Goal: Information Seeking & Learning: Learn about a topic

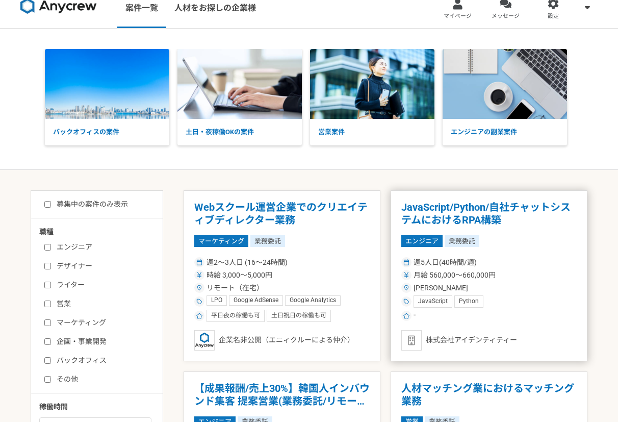
scroll to position [13, 0]
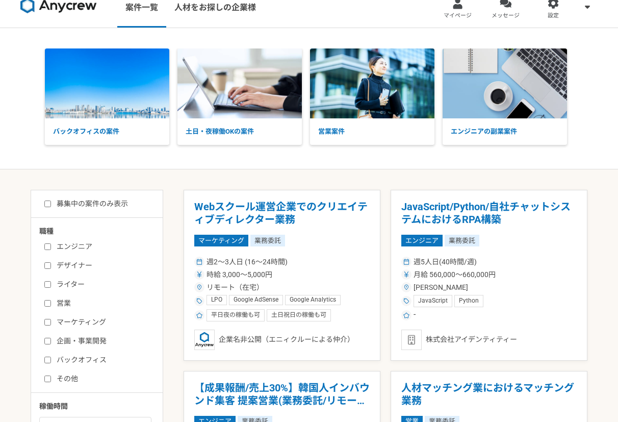
click at [81, 302] on label "営業" at bounding box center [102, 303] width 117 height 11
click at [51, 302] on input "営業" at bounding box center [47, 303] width 7 height 7
checkbox input "true"
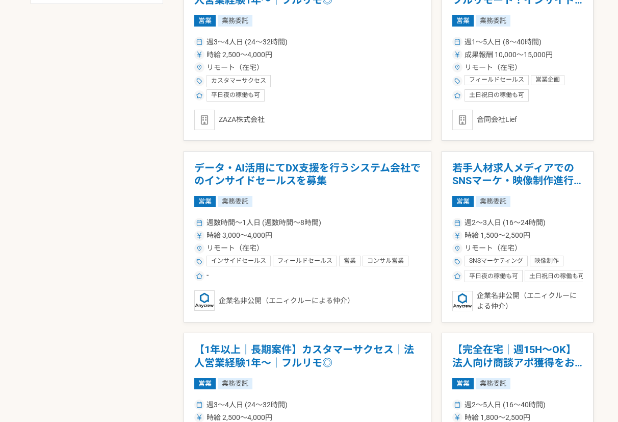
scroll to position [607, 0]
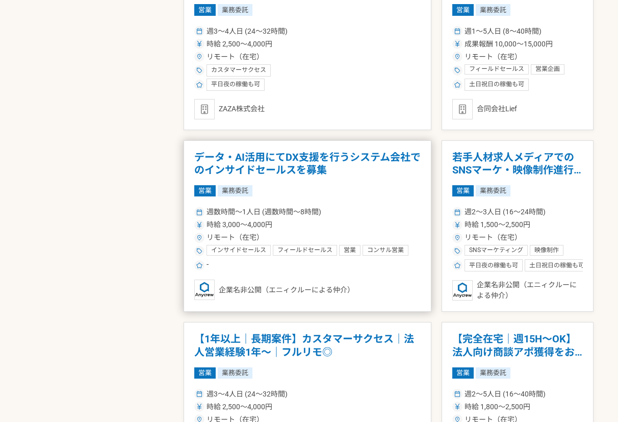
click at [319, 179] on article "データ・AI活用にてDX支援を行うシステム会社でのインサイドセールスを募集 営業 業務委託 週数時間〜1人日 (週数時間〜8時間) 時給 3,000〜4,00…" at bounding box center [308, 226] width 248 height 172
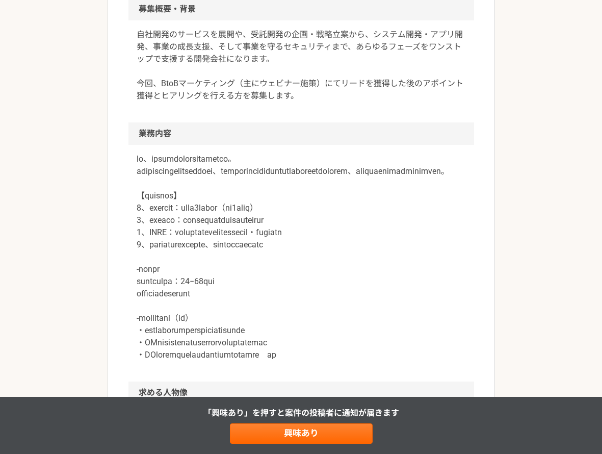
scroll to position [329, 0]
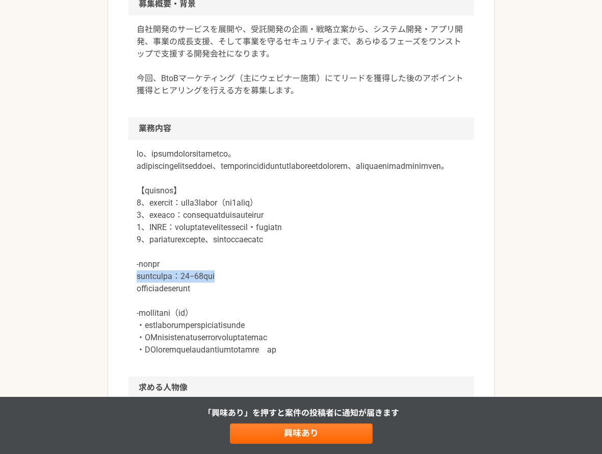
drag, startPoint x: 259, startPoint y: 293, endPoint x: 132, endPoint y: 289, distance: 127.1
click at [132, 289] on div at bounding box center [302, 258] width 346 height 237
click at [255, 196] on p at bounding box center [301, 252] width 329 height 208
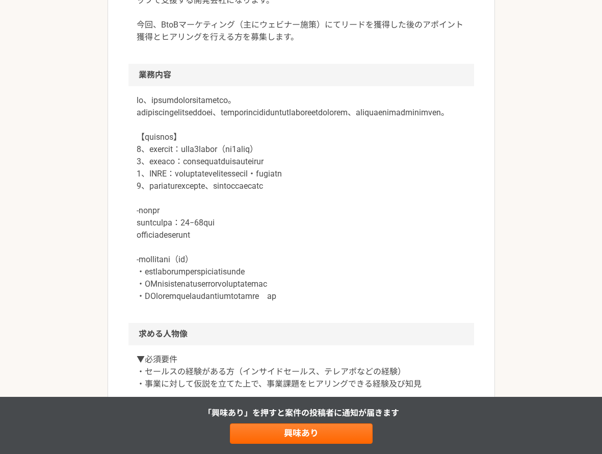
scroll to position [391, 0]
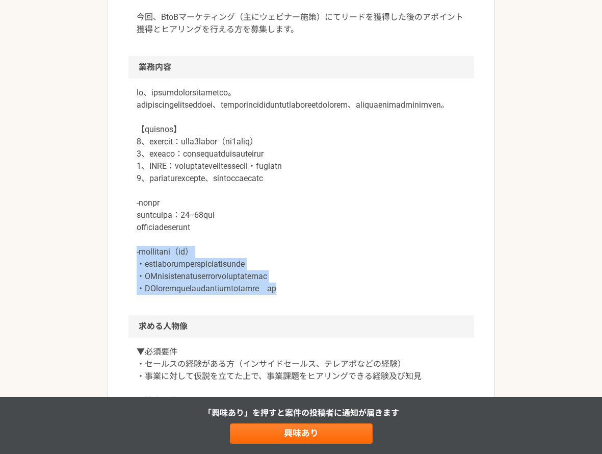
drag, startPoint x: 133, startPoint y: 267, endPoint x: 397, endPoint y: 298, distance: 266.6
click at [398, 298] on div at bounding box center [302, 197] width 346 height 237
click at [397, 295] on p at bounding box center [301, 191] width 329 height 208
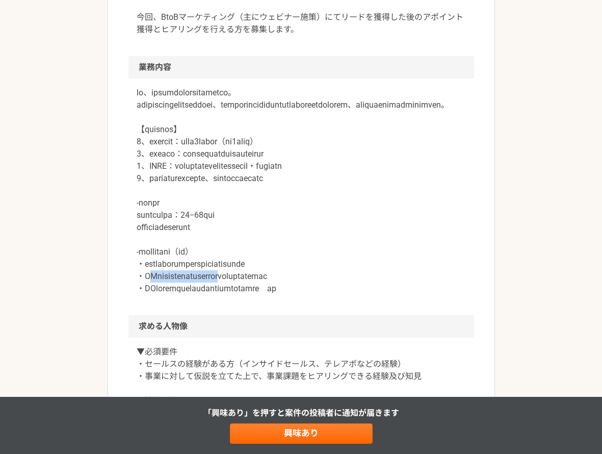
drag, startPoint x: 149, startPoint y: 293, endPoint x: 289, endPoint y: 284, distance: 140.1
click at [289, 284] on p at bounding box center [301, 191] width 329 height 208
click at [289, 285] on p at bounding box center [301, 191] width 329 height 208
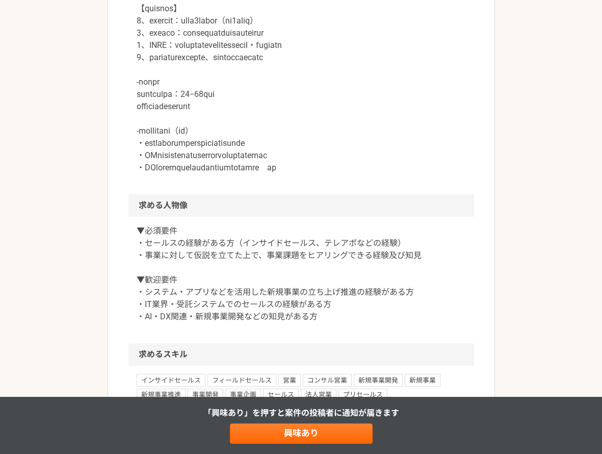
scroll to position [527, 0]
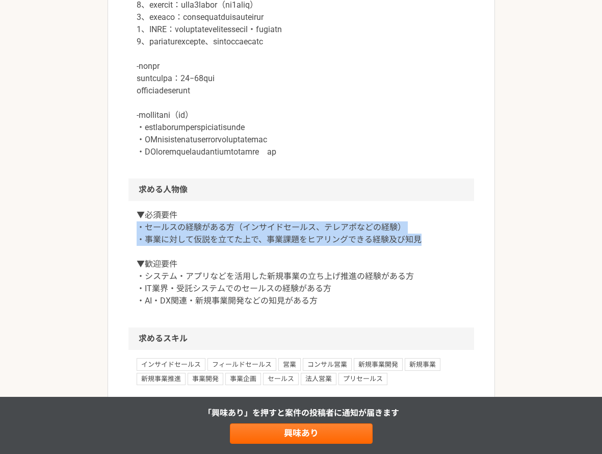
drag, startPoint x: 135, startPoint y: 243, endPoint x: 418, endPoint y: 247, distance: 283.6
click at [418, 247] on div "▼必須要件 ・セールスの経験がある方（インサイドセールス、テレアポなどの経験） ・事業に対して仮説を立てた上で、事業課題をヒアリングできる経験及び知見 ▼歓迎…" at bounding box center [302, 264] width 346 height 126
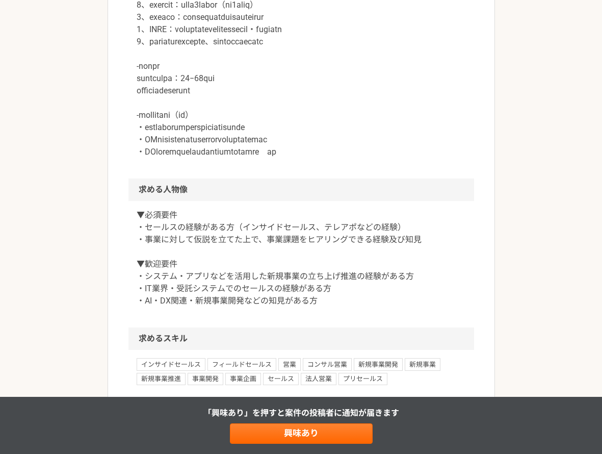
click at [416, 248] on p "▼必須要件 ・セールスの経験がある方（インサイドセールス、テレアポなどの経験） ・事業に対して仮説を立てた上で、事業課題をヒアリングできる経験及び知見 ▼歓迎…" at bounding box center [301, 258] width 329 height 98
drag, startPoint x: 150, startPoint y: 258, endPoint x: 327, endPoint y: 257, distance: 177.5
click at [327, 257] on p "▼必須要件 ・セールスの経験がある方（インサイドセールス、テレアポなどの経験） ・事業に対して仮説を立てた上で、事業課題をヒアリングできる経験及び知見 ▼歓迎…" at bounding box center [301, 258] width 329 height 98
click at [324, 259] on p "▼必須要件 ・セールスの経験がある方（インサイドセールス、テレアポなどの経験） ・事業に対して仮説を立てた上で、事業課題をヒアリングできる経験及び知見 ▼歓迎…" at bounding box center [301, 258] width 329 height 98
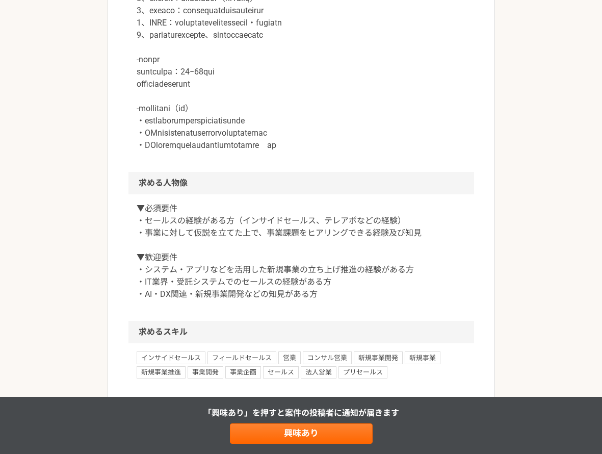
scroll to position [563, 0]
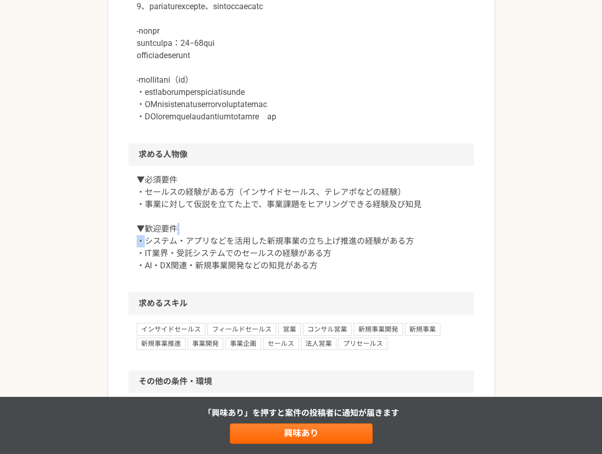
drag, startPoint x: 145, startPoint y: 257, endPoint x: 369, endPoint y: 247, distance: 224.1
click at [369, 247] on p "▼必須要件 ・セールスの経験がある方（インサイドセールス、テレアポなどの経験） ・事業に対して仮説を立てた上で、事業課題をヒアリングできる経験及び知見 ▼歓迎…" at bounding box center [301, 223] width 329 height 98
drag, startPoint x: 189, startPoint y: 265, endPoint x: 407, endPoint y: 270, distance: 217.3
click at [407, 270] on p "▼必須要件 ・セールスの経験がある方（インサイドセールス、テレアポなどの経験） ・事業に対して仮説を立てた上で、事業課題をヒアリングできる経験及び知見 ▼歓迎…" at bounding box center [301, 223] width 329 height 98
click at [384, 272] on p "▼必須要件 ・セールスの経験がある方（インサイドセールス、テレアポなどの経験） ・事業に対して仮説を立てた上で、事業課題をヒアリングできる経験及び知見 ▼歓迎…" at bounding box center [301, 223] width 329 height 98
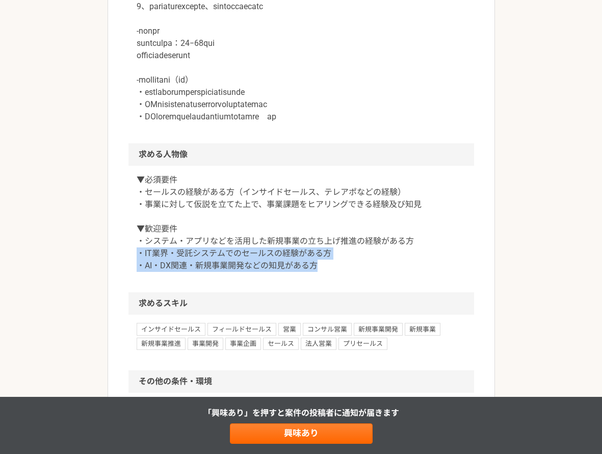
drag, startPoint x: 136, startPoint y: 266, endPoint x: 335, endPoint y: 282, distance: 199.5
click at [334, 283] on div "▼必須要件 ・セールスの経験がある方（インサイドセールス、テレアポなどの経験） ・事業に対して仮説を立てた上で、事業課題をヒアリングできる経験及び知見 ▼歓迎…" at bounding box center [302, 229] width 346 height 126
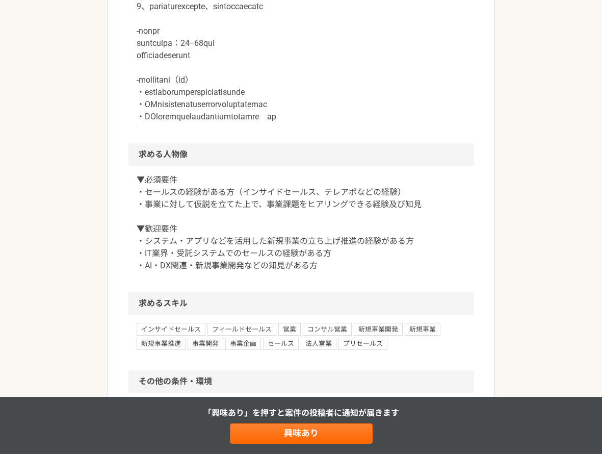
click at [335, 272] on p "▼必須要件 ・セールスの経験がある方（インサイドセールス、テレアポなどの経験） ・事業に対して仮説を立てた上で、事業課題をヒアリングできる経験及び知見 ▼歓迎…" at bounding box center [301, 223] width 329 height 98
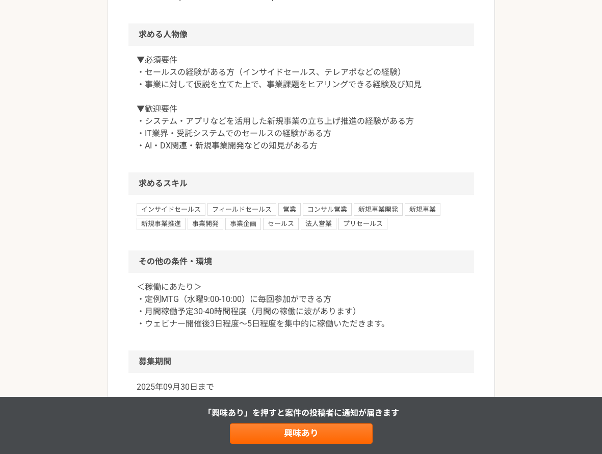
scroll to position [721, 0]
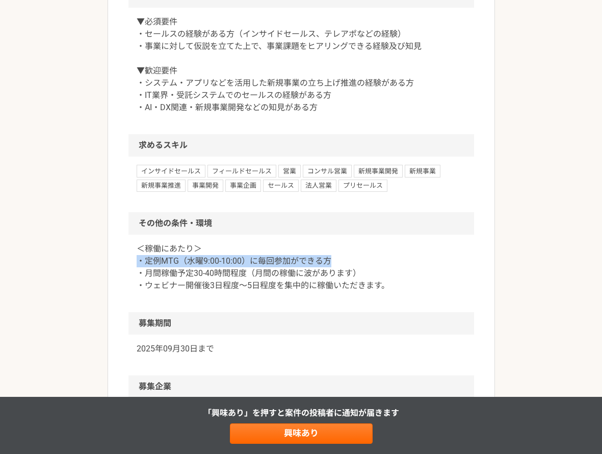
drag, startPoint x: 130, startPoint y: 275, endPoint x: 331, endPoint y: 269, distance: 201.1
click at [331, 269] on div "＜稼働にあたり＞ ・定例MTG（水曜9:00-10:00）に毎回参加ができる方 ・月間稼働予定30-40時間程度（月間の稼働に波があります） ・ウェビナー開催…" at bounding box center [302, 274] width 346 height 78
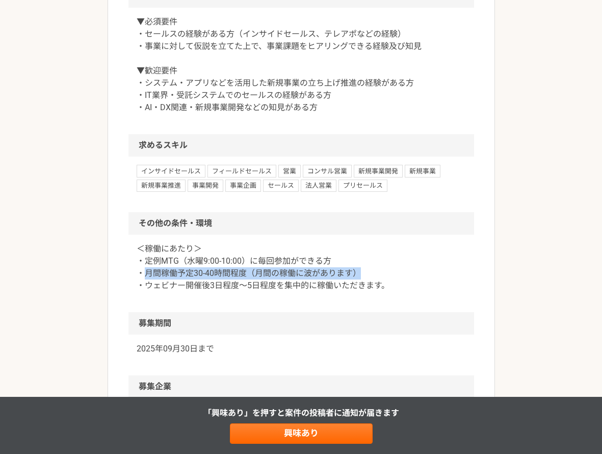
drag, startPoint x: 384, startPoint y: 283, endPoint x: 141, endPoint y: 290, distance: 242.9
click at [142, 289] on p "＜稼働にあたり＞ ・定例MTG（水曜9:00-10:00）に毎回参加ができる方 ・月間稼働予定30-40時間程度（月間の稼働に波があります） ・ウェビナー開催…" at bounding box center [301, 267] width 329 height 49
click at [201, 287] on p "＜稼働にあたり＞ ・定例MTG（水曜9:00-10:00）に毎回参加ができる方 ・月間稼働予定30-40時間程度（月間の稼働に波があります） ・ウェビナー開催…" at bounding box center [301, 267] width 329 height 49
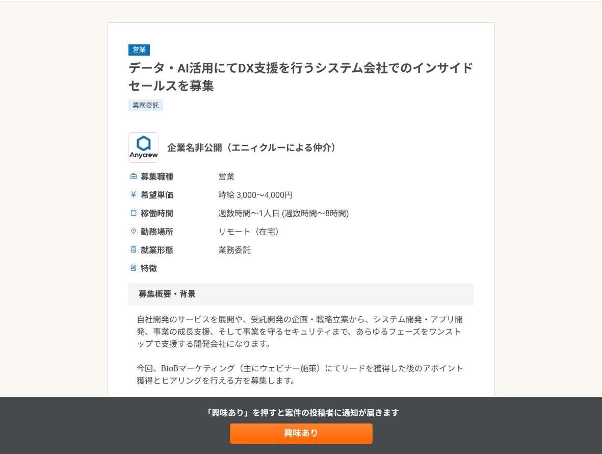
scroll to position [40, 0]
